Goal: Task Accomplishment & Management: Use online tool/utility

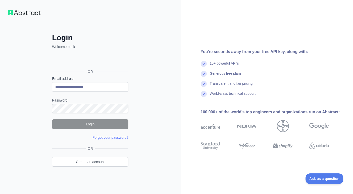
type input "**********"
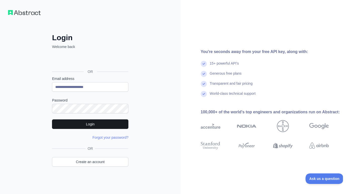
click at [89, 124] on button "Login" at bounding box center [90, 124] width 76 height 10
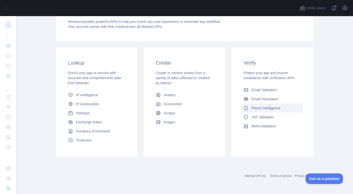
click at [261, 108] on span "Phone Intelligence" at bounding box center [266, 108] width 29 height 5
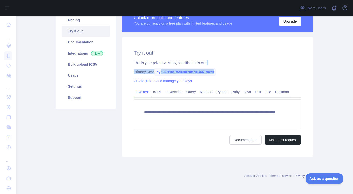
scroll to position [45, 0]
drag, startPoint x: 221, startPoint y: 61, endPoint x: 162, endPoint y: 71, distance: 60.2
click at [162, 71] on span "196719bc6f5d4381b8fac364663eb2c3" at bounding box center [185, 72] width 62 height 8
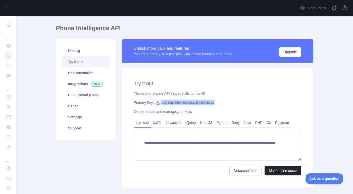
scroll to position [12, 0]
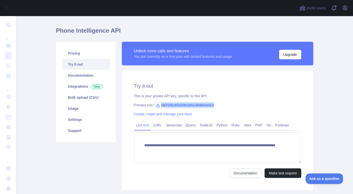
copy div "196719bc6f5d4381b8fac364663eb2c3"
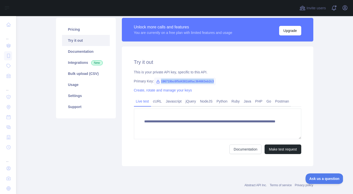
scroll to position [40, 0]
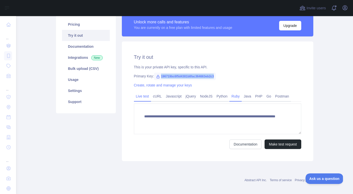
copy div "196719bc6f5d4381b8fac364663eb2c3"
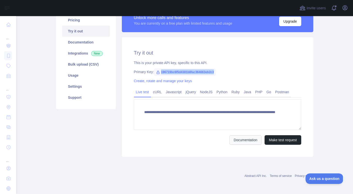
scroll to position [45, 0]
click at [243, 138] on link "Documentation" at bounding box center [246, 140] width 32 height 10
